Goal: Task Accomplishment & Management: Complete application form

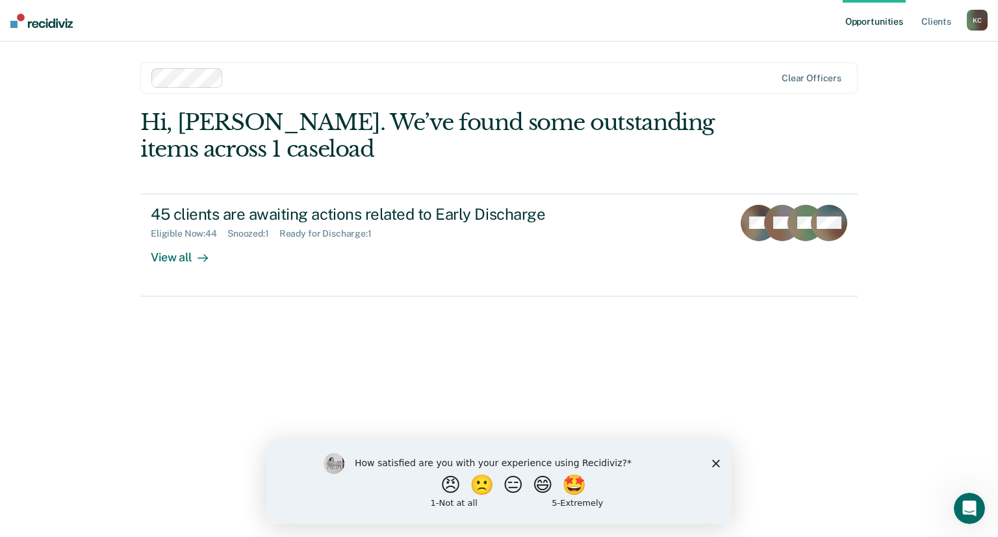
click at [718, 462] on icon "Close survey" at bounding box center [716, 463] width 8 height 8
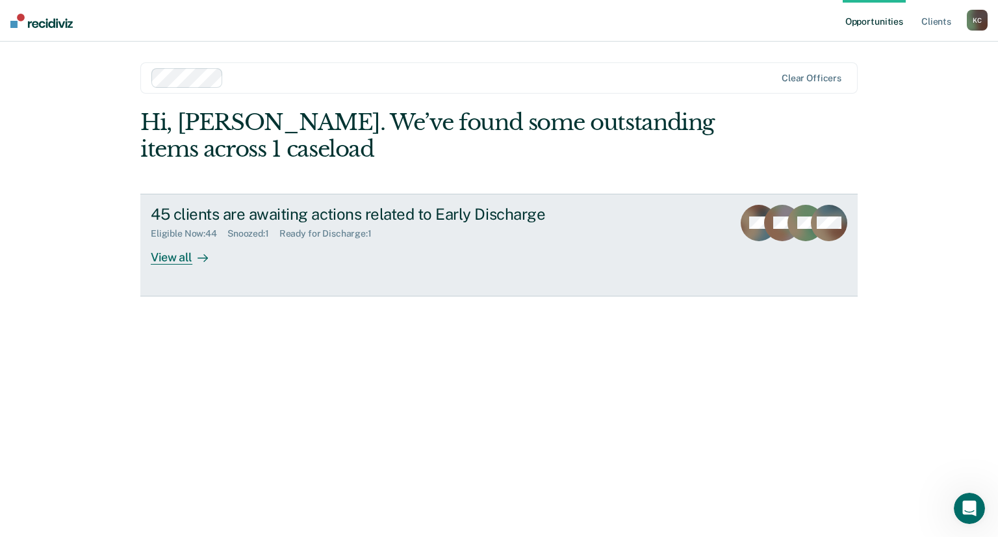
click at [169, 259] on div "View all" at bounding box center [187, 251] width 73 height 25
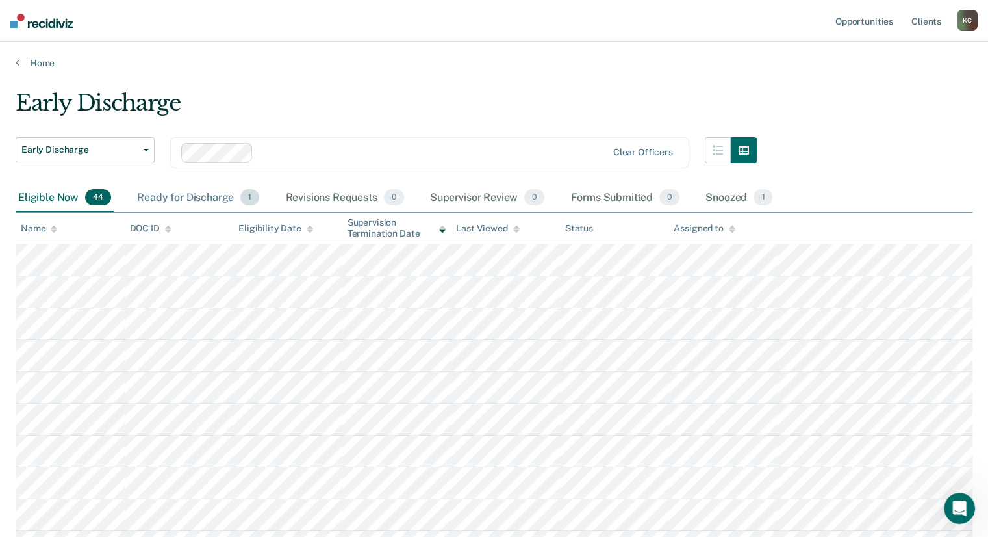
click at [175, 196] on div "Ready for Discharge 1" at bounding box center [197, 198] width 127 height 29
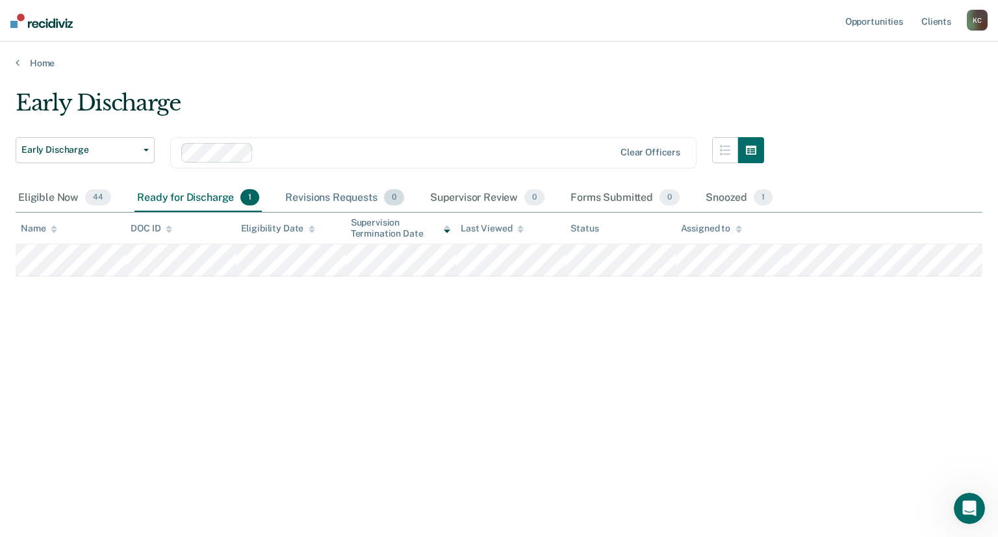
click at [315, 196] on div "Revisions Requests 0" at bounding box center [344, 198] width 123 height 29
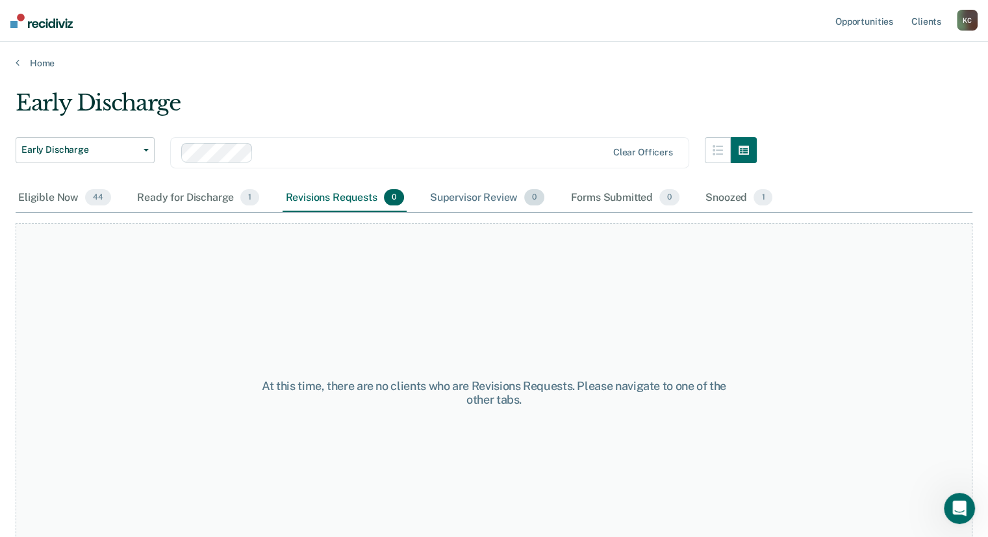
click at [453, 195] on div "Supervisor Review 0" at bounding box center [487, 198] width 120 height 29
click at [618, 192] on div "Forms Submitted 0" at bounding box center [625, 198] width 114 height 29
click at [52, 198] on div "Eligible Now 44" at bounding box center [65, 198] width 98 height 29
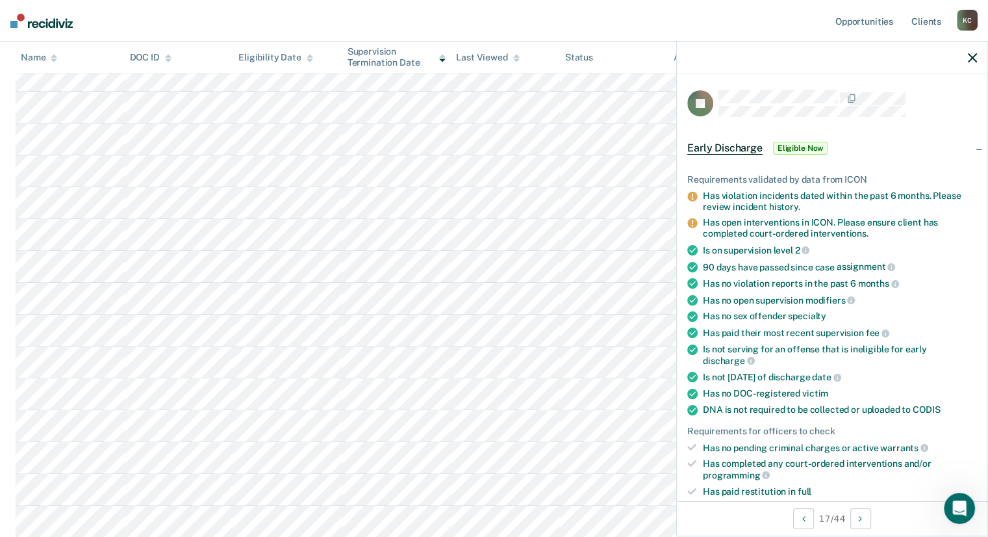
scroll to position [247, 0]
click at [792, 145] on span "Eligible Now" at bounding box center [800, 148] width 55 height 13
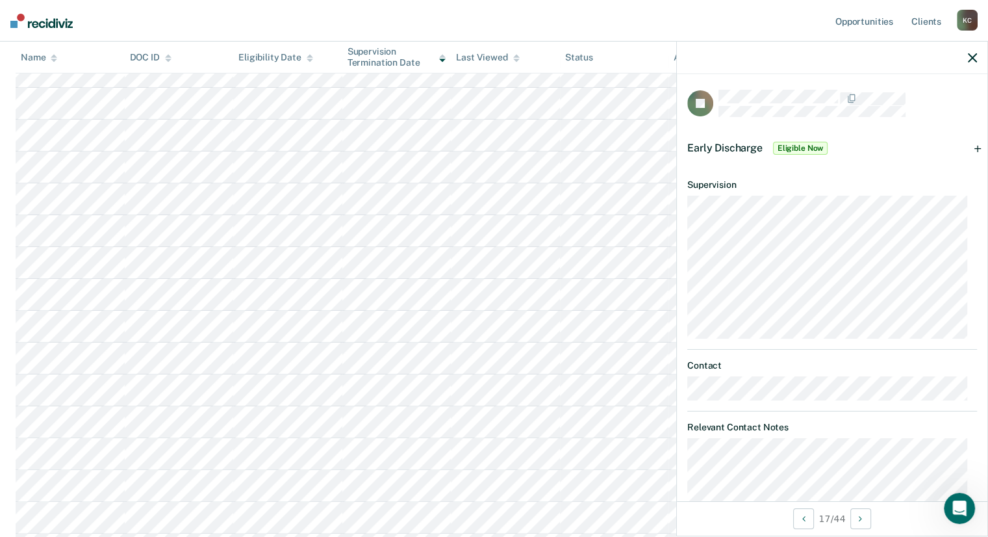
scroll to position [188, 0]
click at [972, 58] on icon "button" at bounding box center [972, 57] width 9 height 9
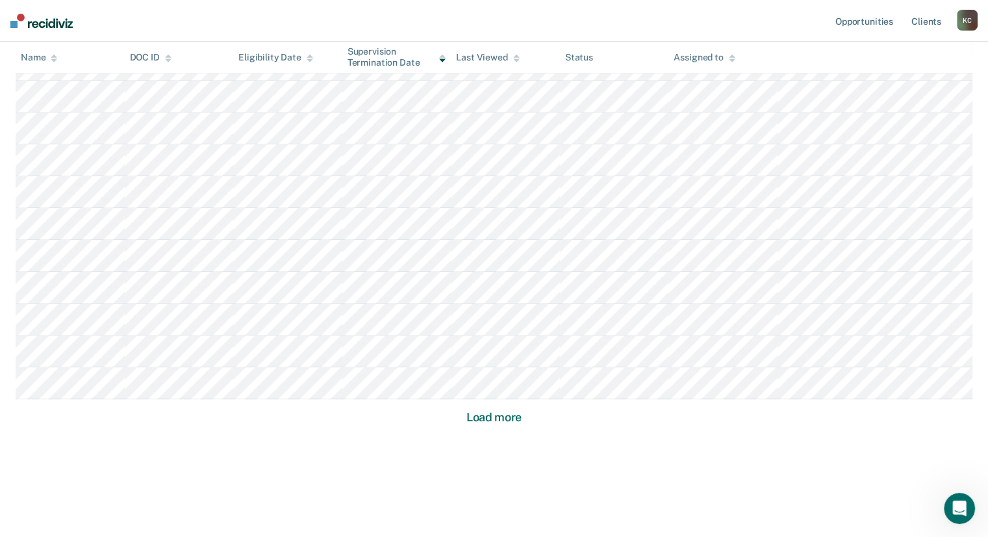
scroll to position [802, 0]
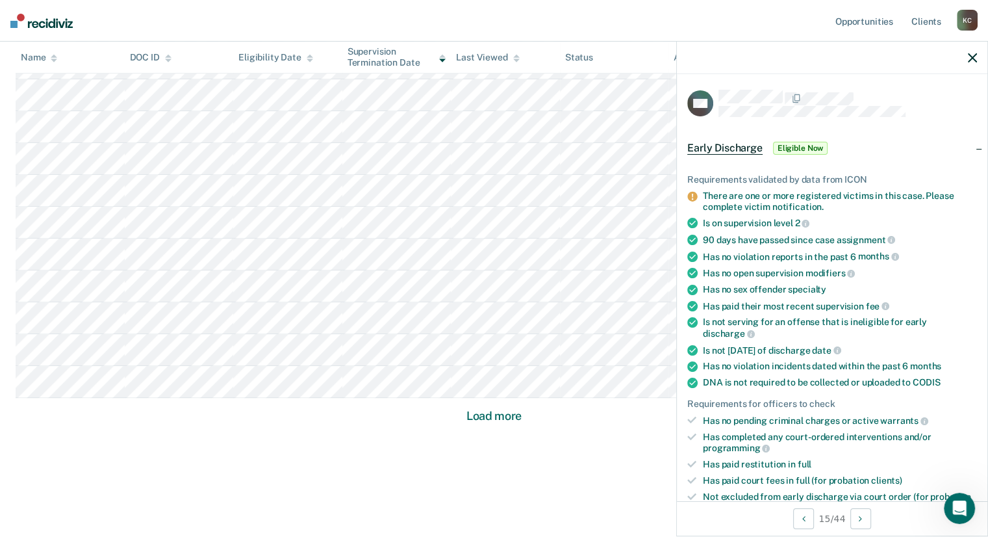
click at [974, 60] on icon "button" at bounding box center [972, 57] width 9 height 9
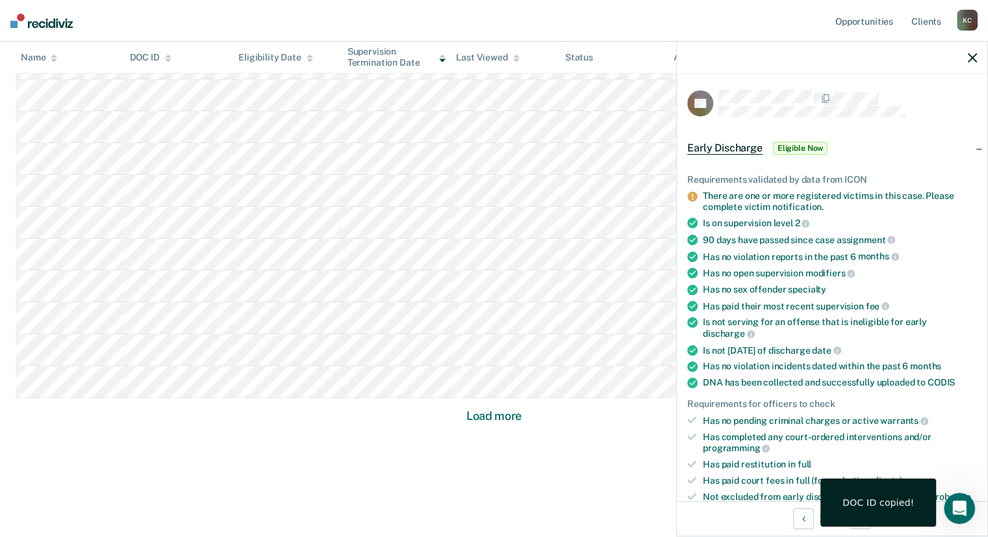
click at [973, 55] on icon "button" at bounding box center [972, 57] width 9 height 9
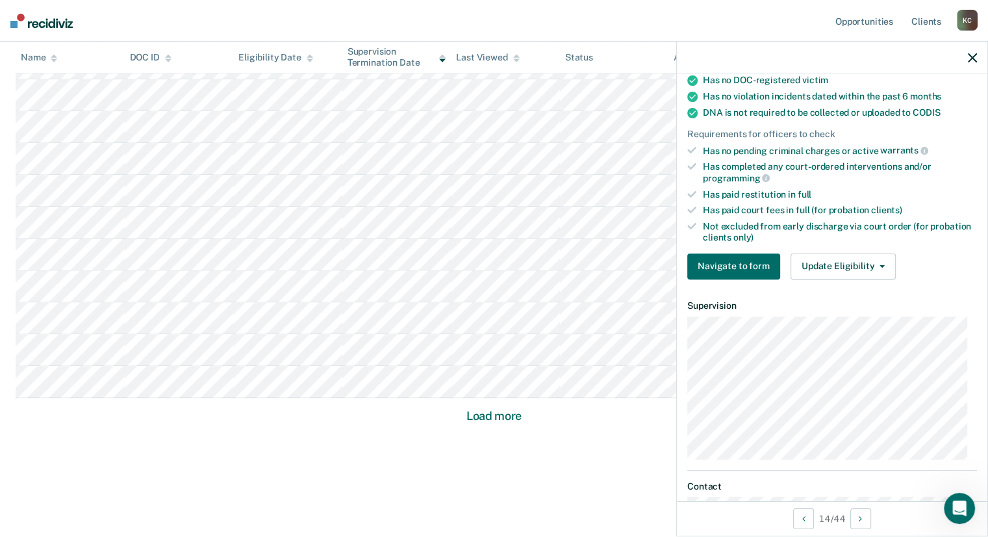
scroll to position [260, 0]
click at [858, 259] on button "Update Eligibility" at bounding box center [842, 266] width 105 height 26
click at [935, 254] on div "Navigate to form Update Eligibility Submit for Supervisor Approval Mark as Inel…" at bounding box center [832, 266] width 290 height 26
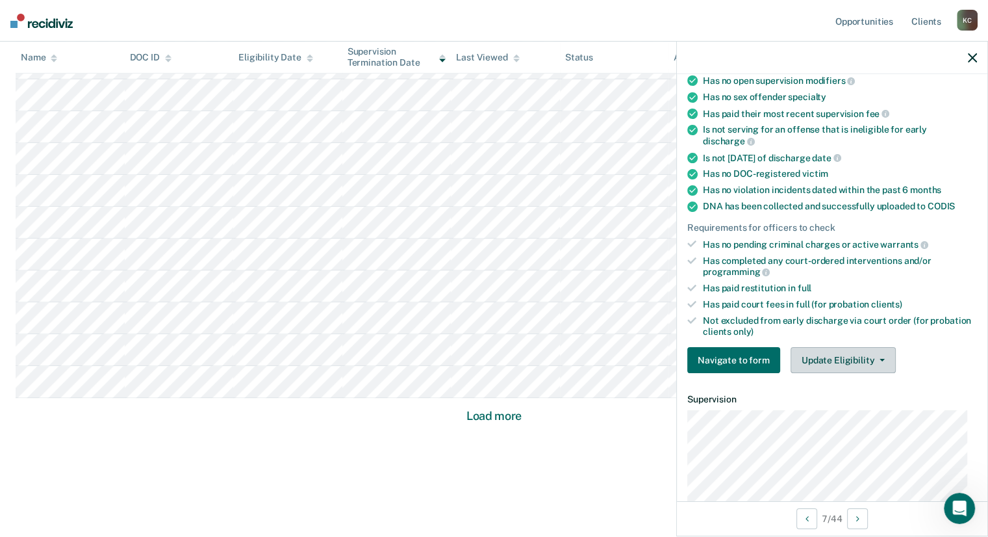
scroll to position [194, 0]
click at [852, 356] on button "Update Eligibility" at bounding box center [842, 359] width 105 height 26
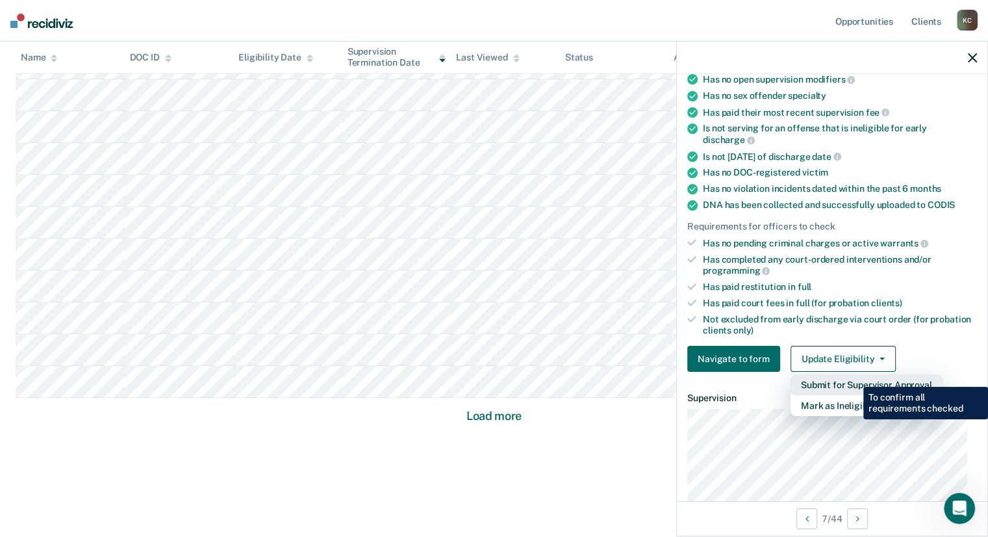
click at [853, 377] on button "Submit for Supervisor Approval" at bounding box center [866, 384] width 152 height 21
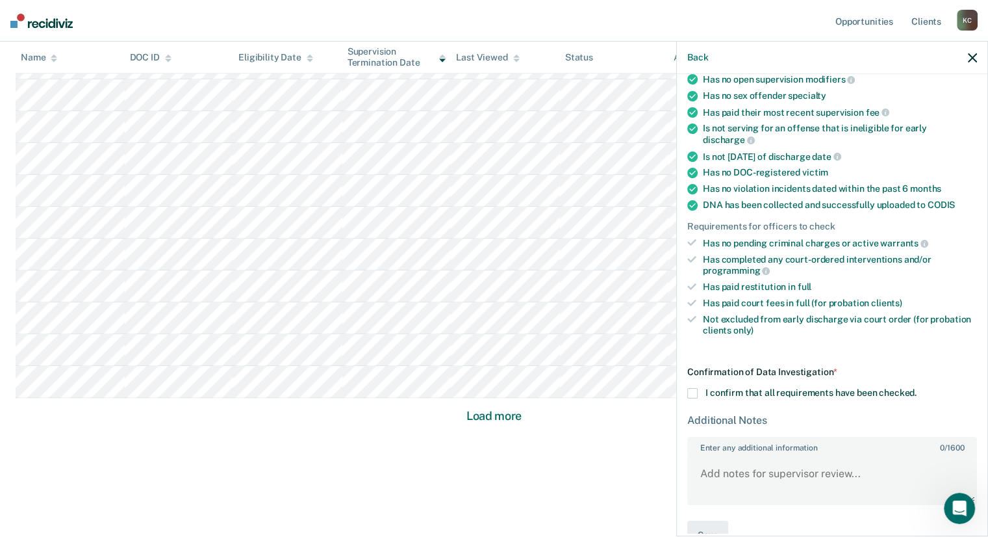
click at [690, 388] on span at bounding box center [692, 393] width 10 height 10
click at [916, 388] on input "I confirm that all requirements have been checked." at bounding box center [916, 388] width 0 height 0
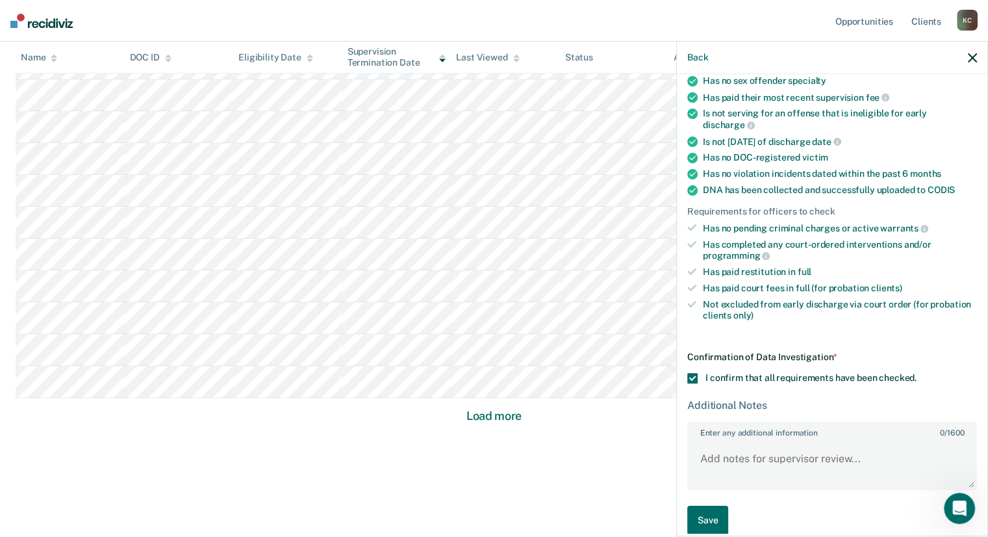
scroll to position [218, 0]
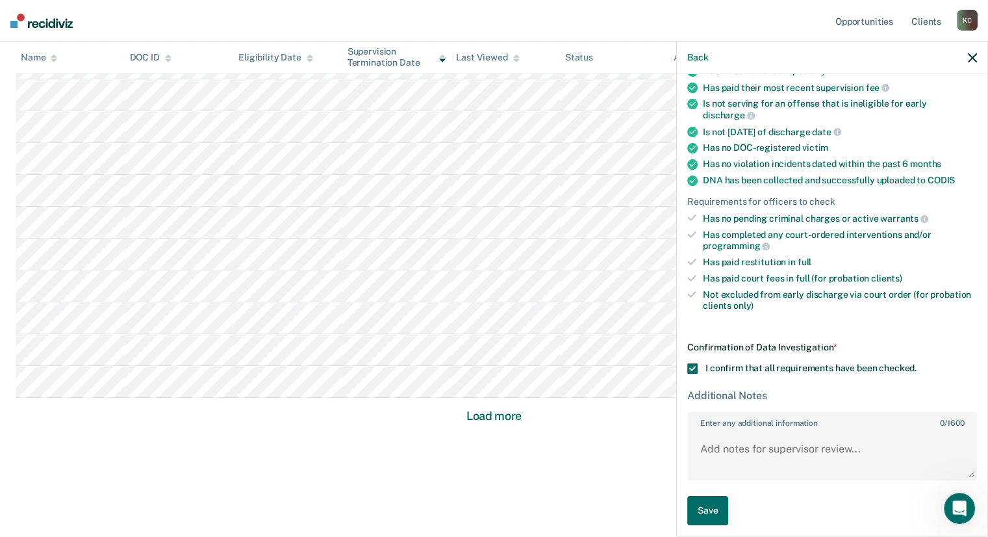
click at [686, 359] on div "AF Early Discharge Eligible Now Requirements validated by data from ICON Has op…" at bounding box center [832, 303] width 310 height 459
click at [692, 364] on span at bounding box center [692, 368] width 10 height 10
click at [916, 363] on input "I confirm that all requirements have been checked." at bounding box center [916, 363] width 0 height 0
click at [972, 57] on icon "button" at bounding box center [972, 57] width 9 height 9
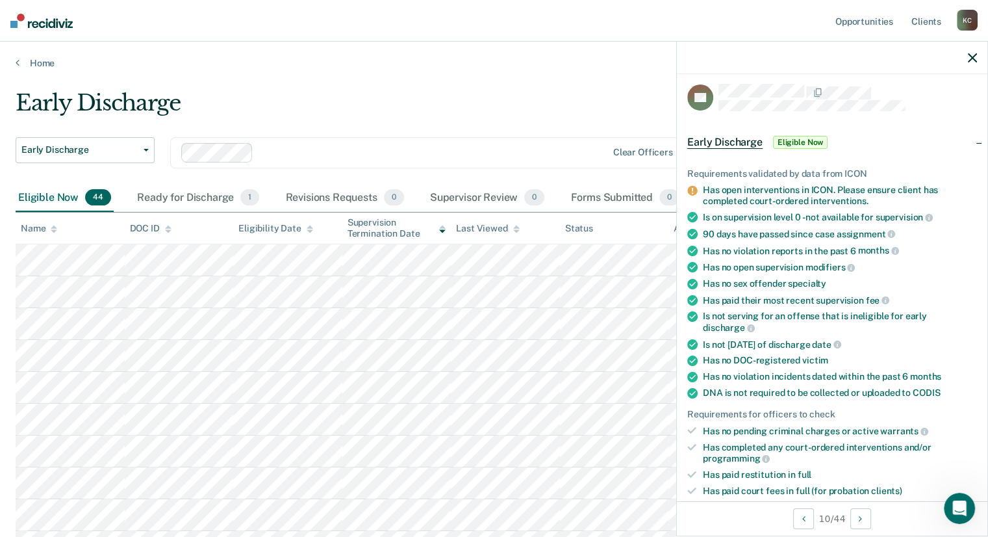
scroll to position [0, 0]
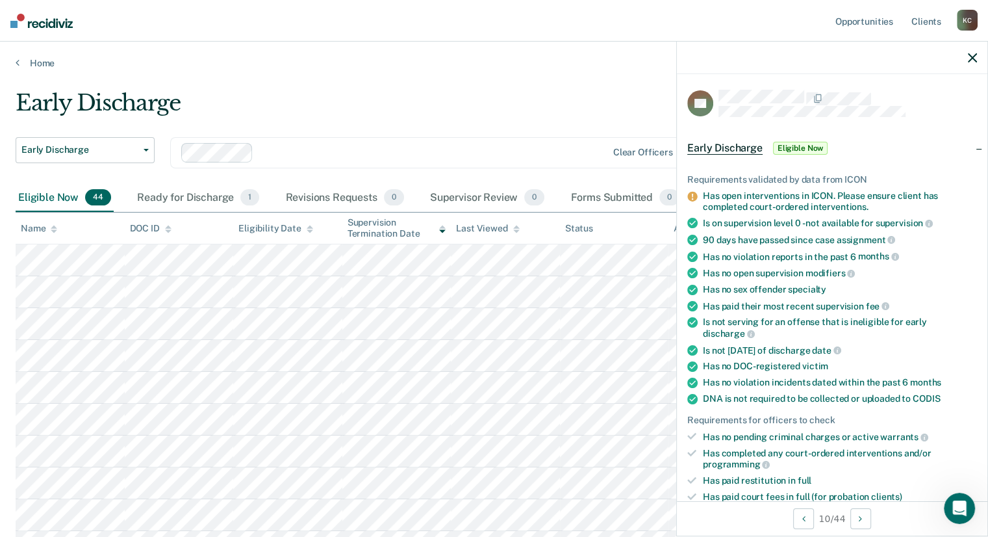
click at [970, 54] on icon "button" at bounding box center [972, 57] width 9 height 9
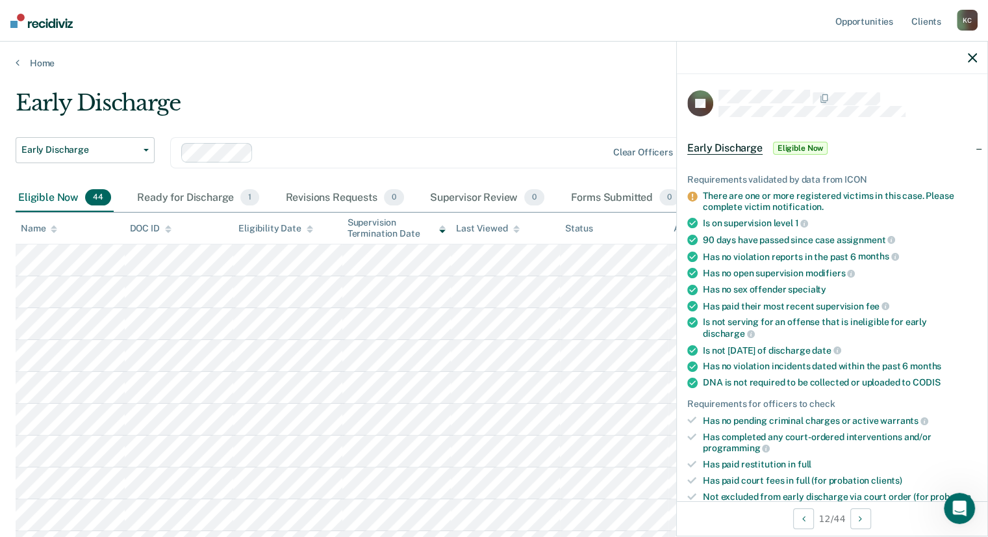
click at [970, 55] on icon "button" at bounding box center [972, 57] width 9 height 9
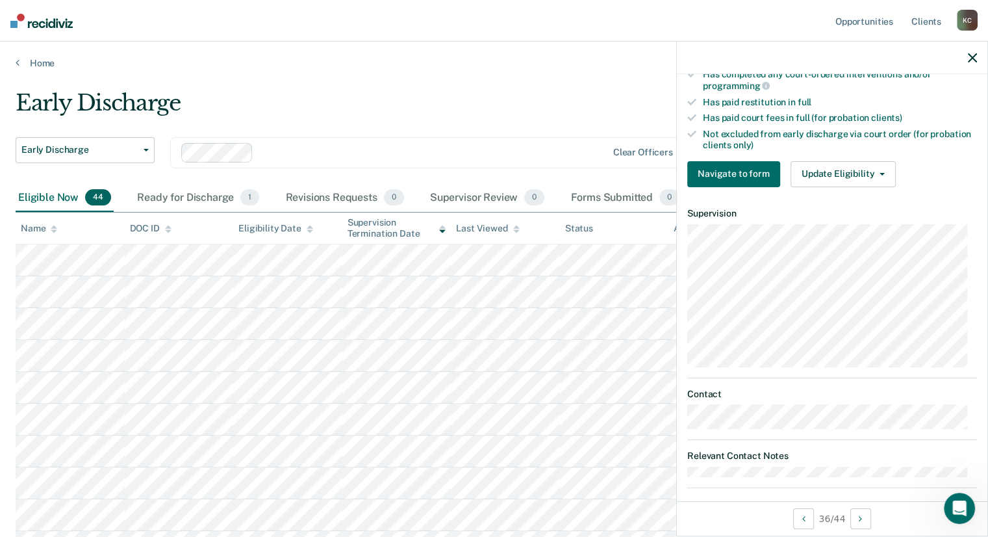
scroll to position [359, 0]
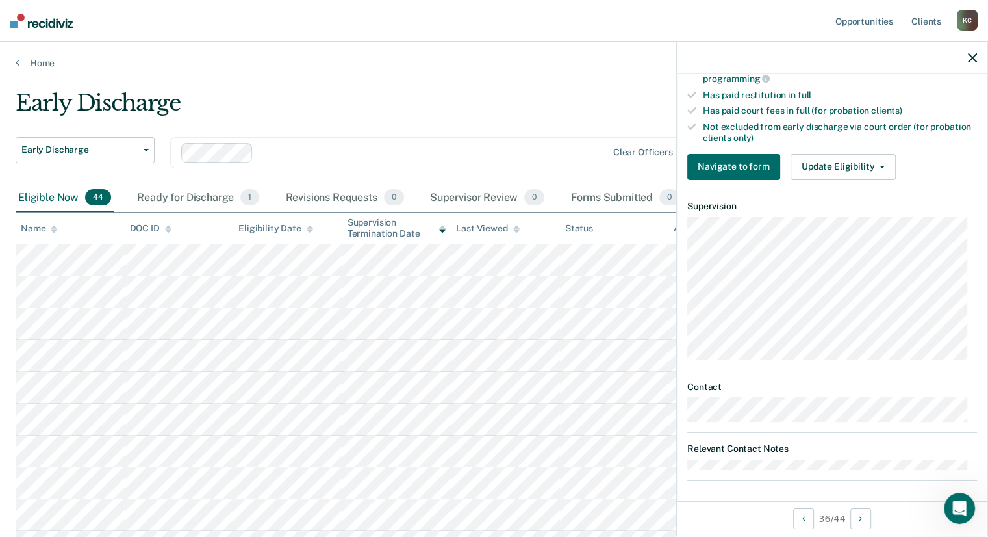
click at [976, 58] on icon "button" at bounding box center [972, 57] width 9 height 9
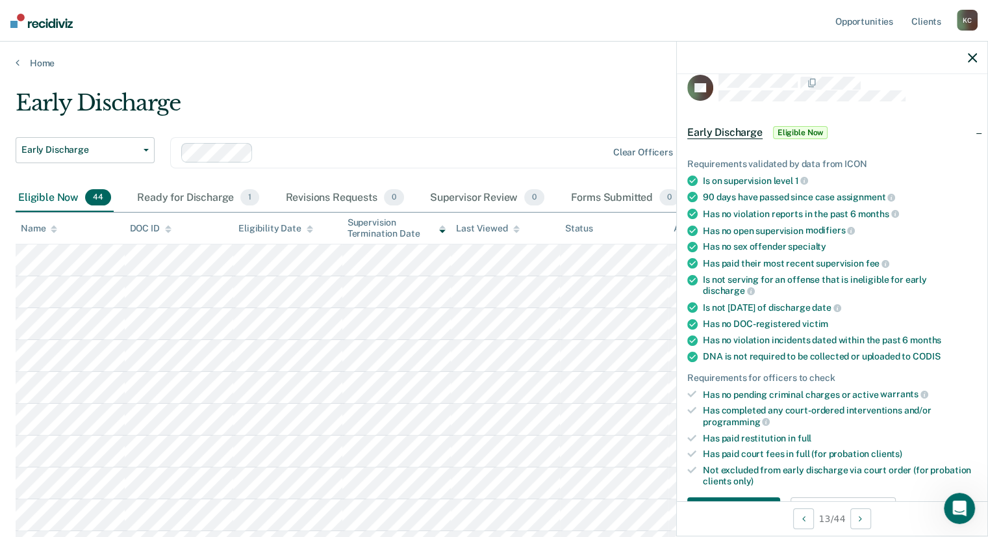
scroll to position [0, 0]
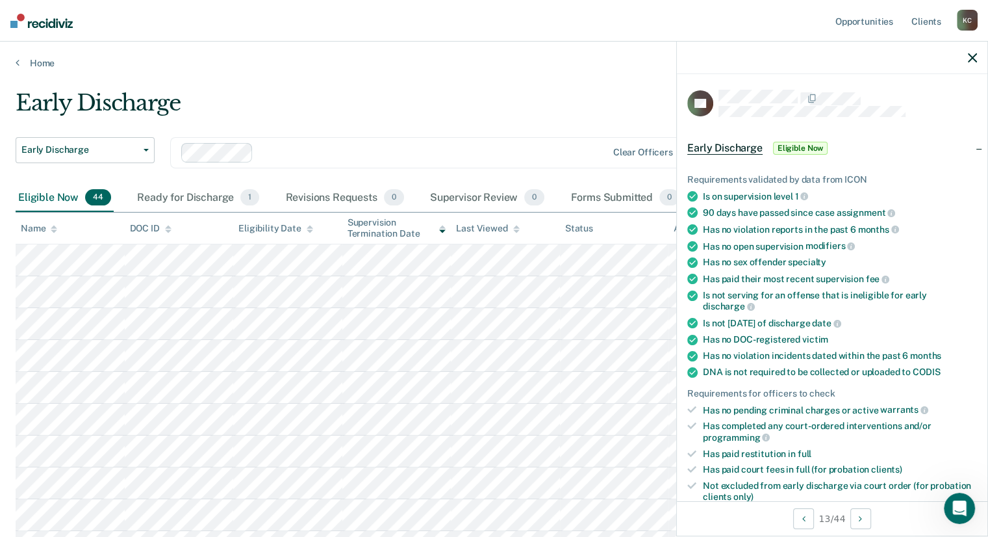
click at [970, 60] on icon "button" at bounding box center [972, 57] width 9 height 9
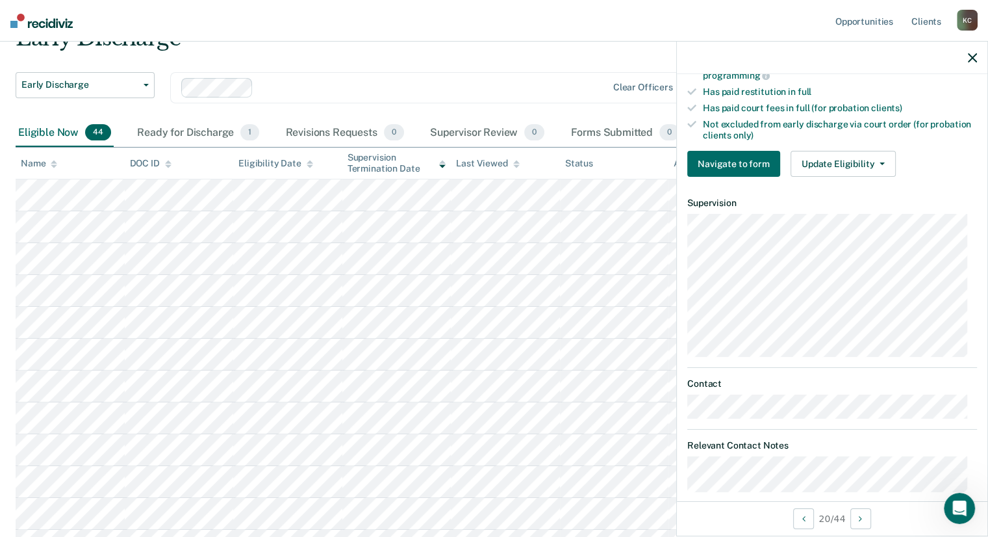
scroll to position [389, 0]
click at [973, 58] on icon "button" at bounding box center [972, 57] width 9 height 9
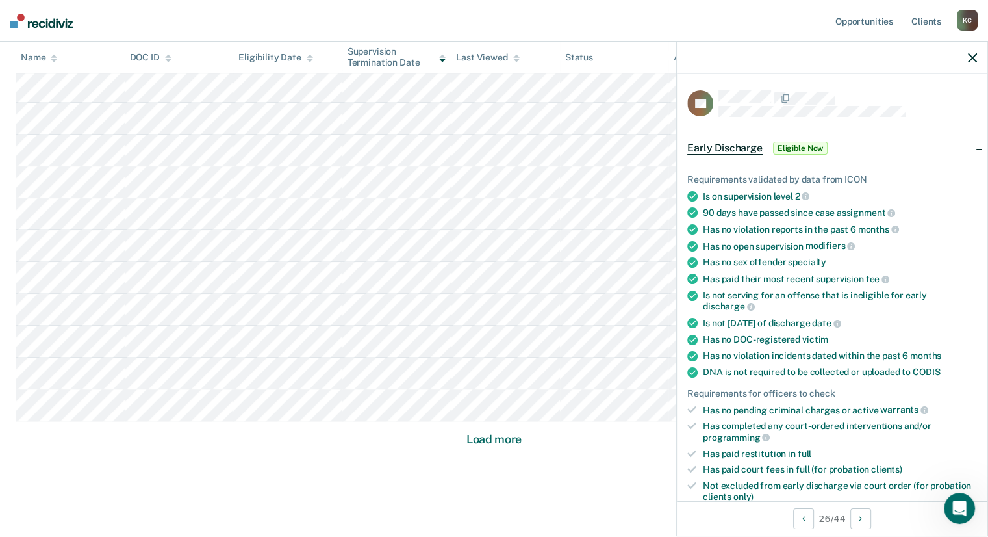
scroll to position [779, 0]
